Goal: Check status: Check status

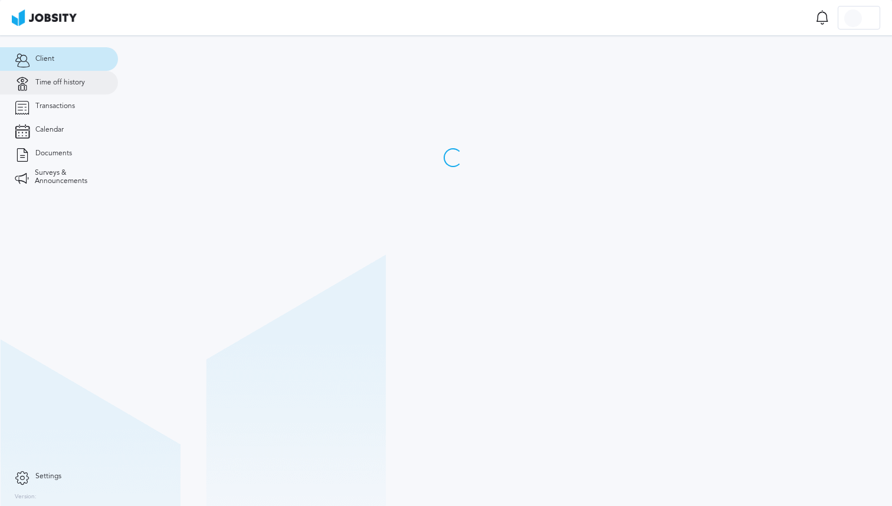
click at [73, 78] on span "Time off history" at bounding box center [60, 82] width 50 height 8
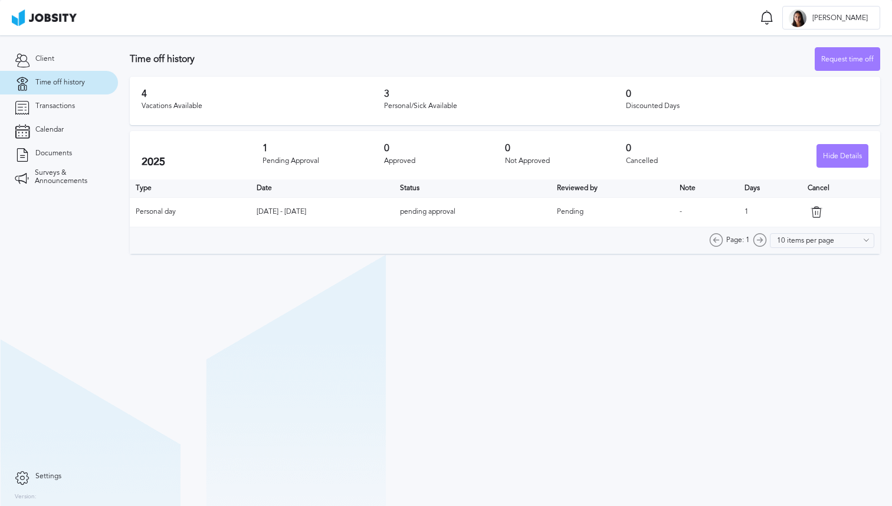
click at [616, 201] on td "Pending" at bounding box center [612, 211] width 123 height 29
click at [582, 206] on td "Pending" at bounding box center [612, 211] width 123 height 29
click at [259, 204] on td "[DATE] - [DATE]" at bounding box center [322, 211] width 143 height 29
